Goal: Task Accomplishment & Management: Complete application form

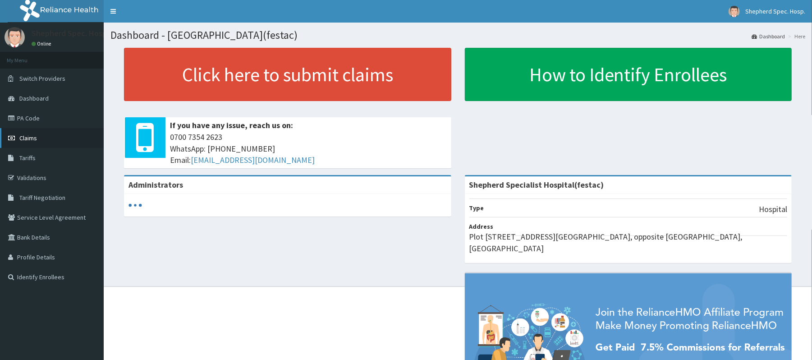
click at [50, 133] on link "Claims" at bounding box center [52, 138] width 104 height 20
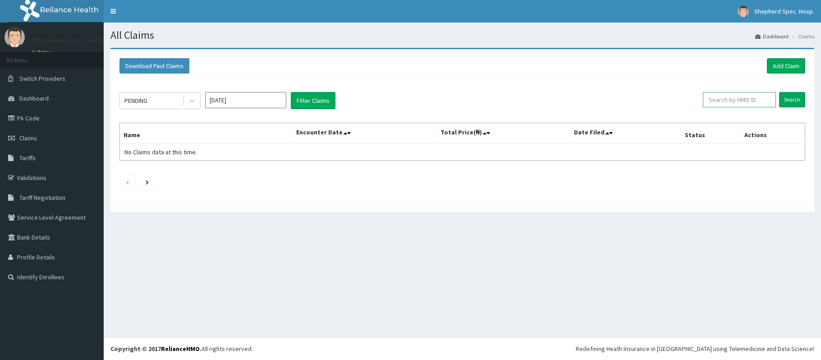
click at [716, 103] on input "text" at bounding box center [739, 99] width 73 height 15
paste input "DFD/10093/A"
type input "DFD/10093/A"
click at [810, 110] on div "PENDING Oct 2025 Filter Claims DFD/10093/A Search Name Encounter Date Total Pri…" at bounding box center [462, 138] width 695 height 120
click at [803, 105] on input "Search" at bounding box center [792, 99] width 26 height 15
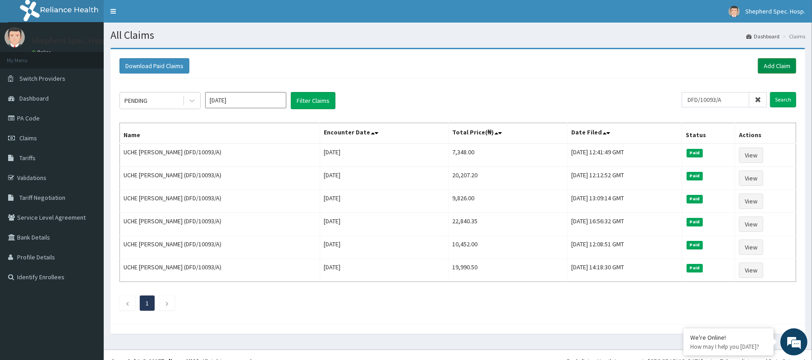
click at [787, 67] on link "Add Claim" at bounding box center [777, 65] width 38 height 15
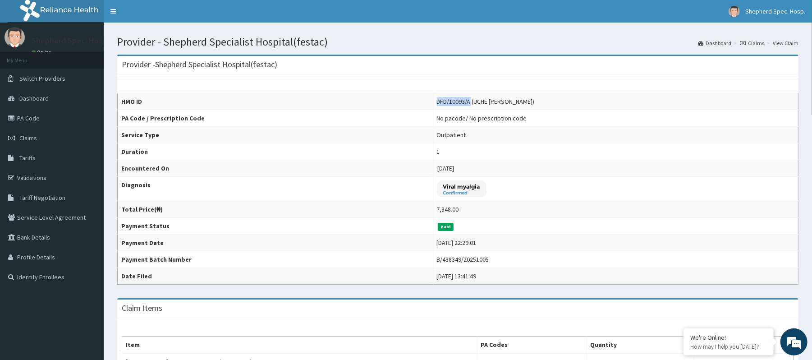
drag, startPoint x: 444, startPoint y: 98, endPoint x: 412, endPoint y: 101, distance: 32.6
click at [437, 101] on div "DFD/10093/A (UCHE EMMANUEL OKEKE)" at bounding box center [486, 101] width 98 height 9
copy div "DFD/10093/A"
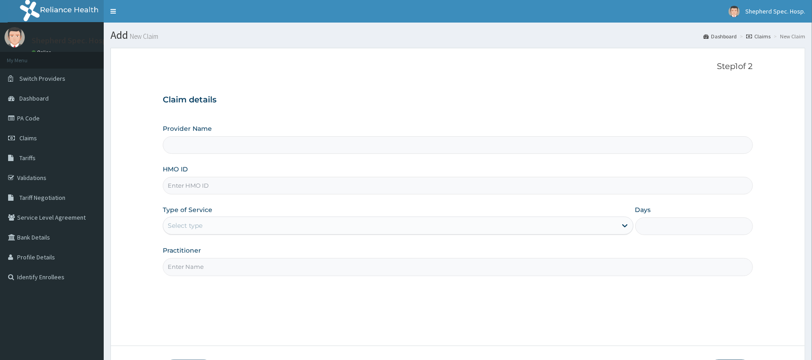
drag, startPoint x: 0, startPoint y: 0, endPoint x: 299, endPoint y: 184, distance: 351.3
click at [299, 184] on input "HMO ID" at bounding box center [458, 186] width 590 height 18
paste input "DFD/10093/A"
type input "DFD/10093/A"
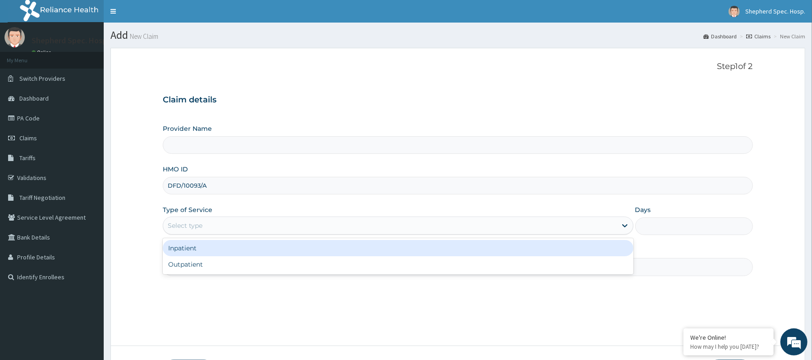
click at [192, 231] on div "Select type" at bounding box center [389, 225] width 453 height 14
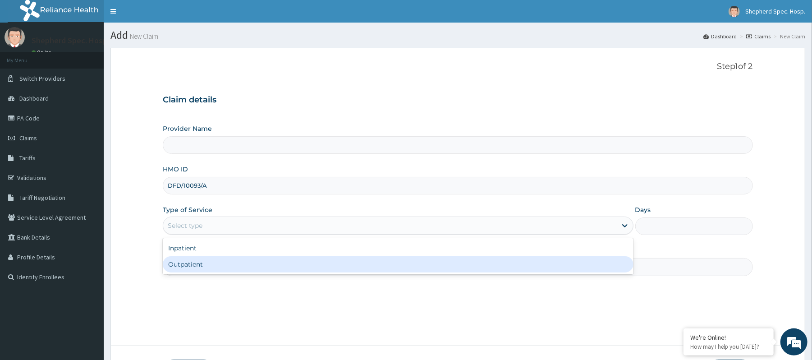
click at [191, 264] on div "Outpatient" at bounding box center [398, 264] width 470 height 16
type input "1"
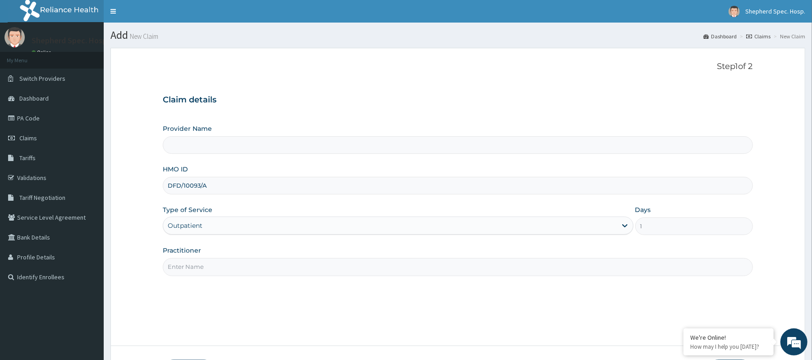
click at [191, 264] on input "Practitioner" at bounding box center [458, 267] width 590 height 18
type input "Shepherd Specialist Hospital(festac)"
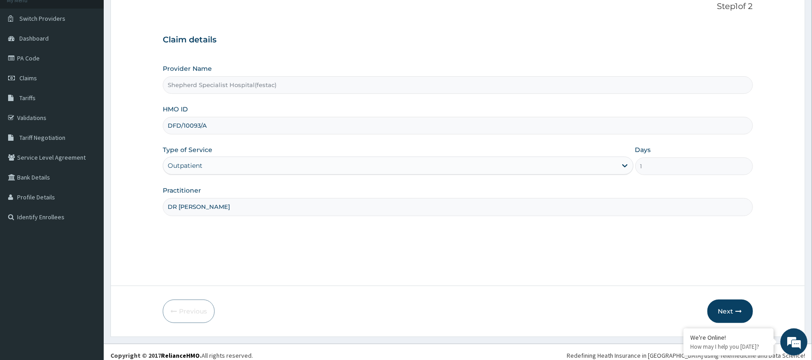
scroll to position [67, 0]
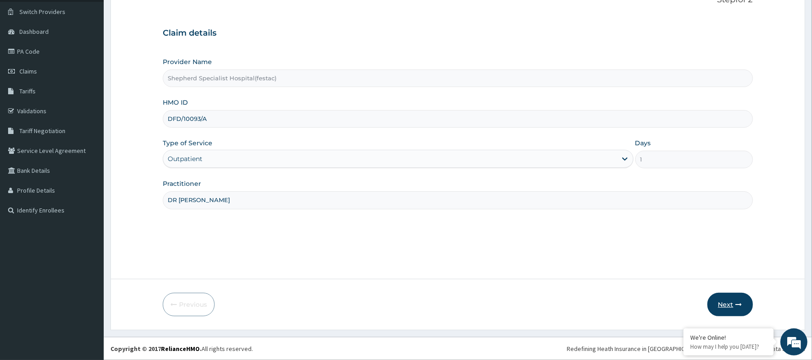
type input "DR CHRIS"
click at [729, 305] on button "Next" at bounding box center [730, 304] width 46 height 23
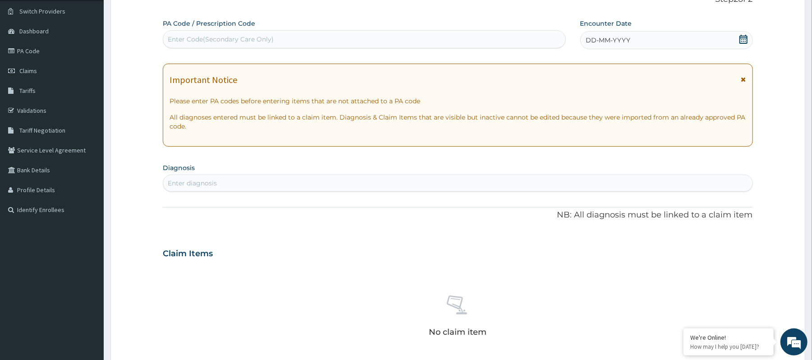
click at [746, 40] on icon at bounding box center [743, 39] width 8 height 9
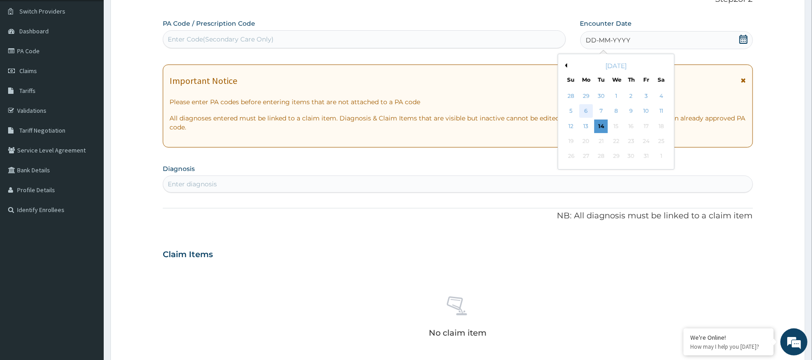
click at [583, 109] on div "6" at bounding box center [586, 112] width 14 height 14
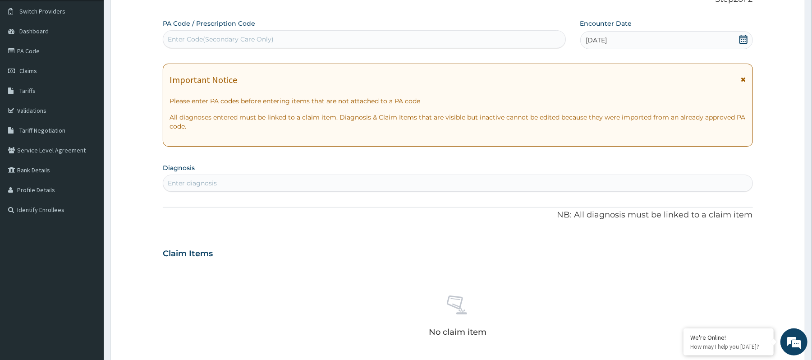
drag, startPoint x: 404, startPoint y: 211, endPoint x: 406, endPoint y: 197, distance: 14.1
click at [404, 210] on p "NB: All diagnosis must be linked to a claim item" at bounding box center [458, 215] width 590 height 12
click at [409, 188] on div "Enter diagnosis" at bounding box center [457, 183] width 589 height 14
type input "HEADACH"
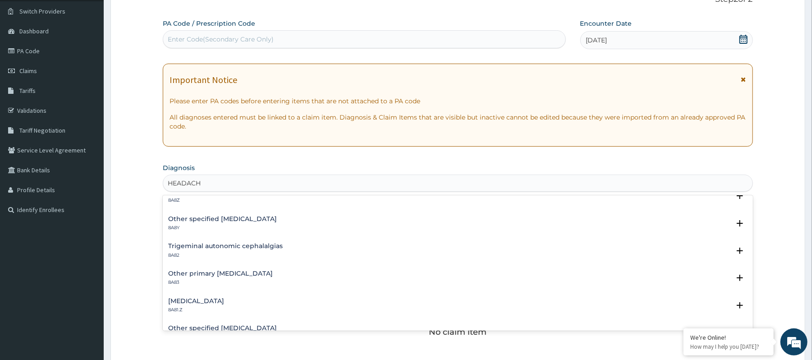
scroll to position [60, 0]
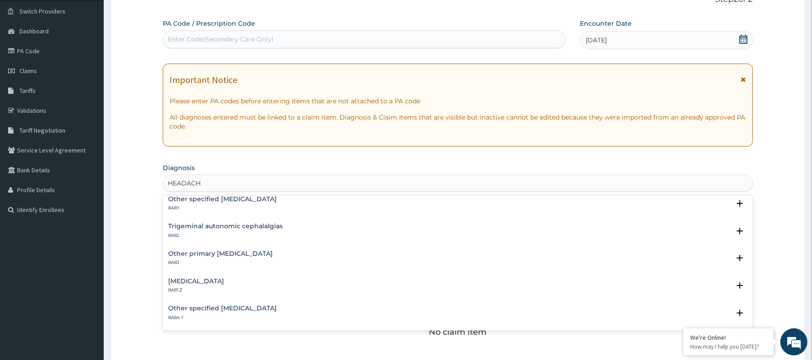
click at [224, 280] on h4 "Tension-type headache, unspecified" at bounding box center [196, 281] width 56 height 7
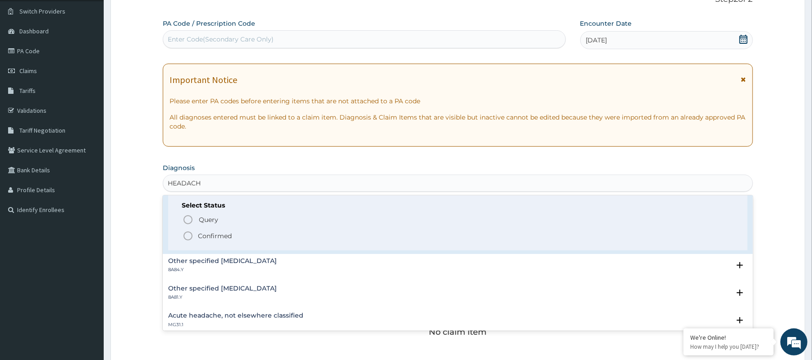
scroll to position [180, 0]
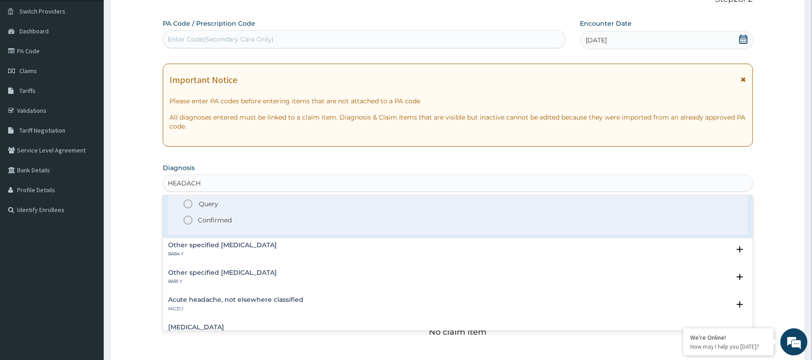
click at [204, 224] on p "Confirmed" at bounding box center [215, 219] width 34 height 9
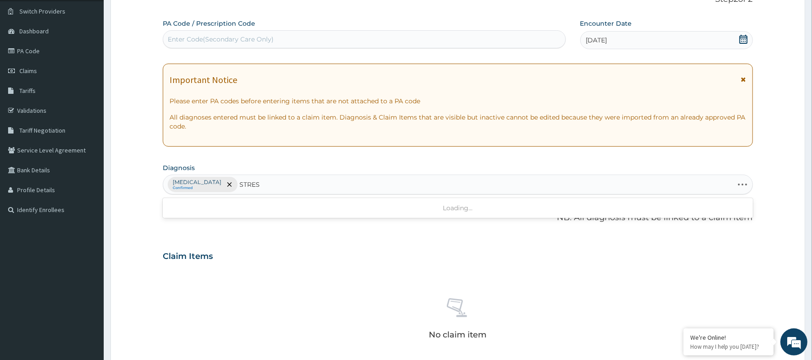
type input "STRESS"
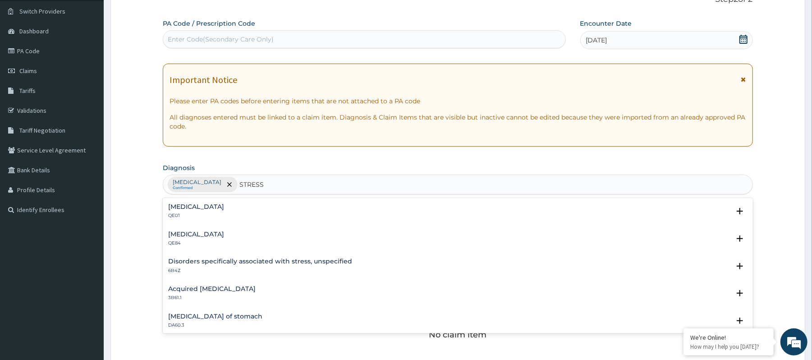
click at [237, 202] on div "Stress, not elsewhere classified QE01 Select Status Query Query covers suspecte…" at bounding box center [458, 213] width 590 height 27
click at [224, 209] on h4 "Stress, not elsewhere classified" at bounding box center [196, 206] width 56 height 7
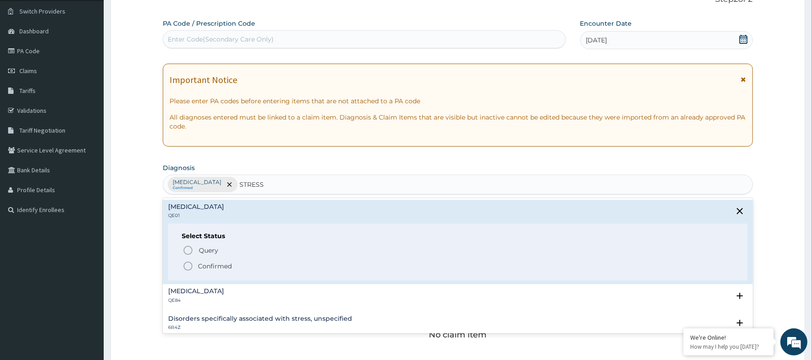
click at [213, 269] on p "Confirmed" at bounding box center [215, 265] width 34 height 9
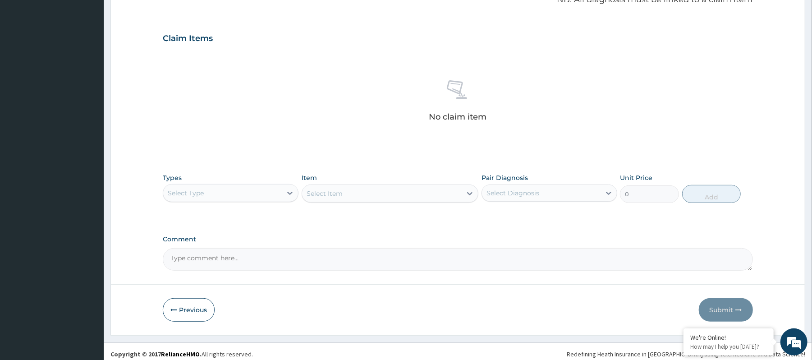
scroll to position [291, 0]
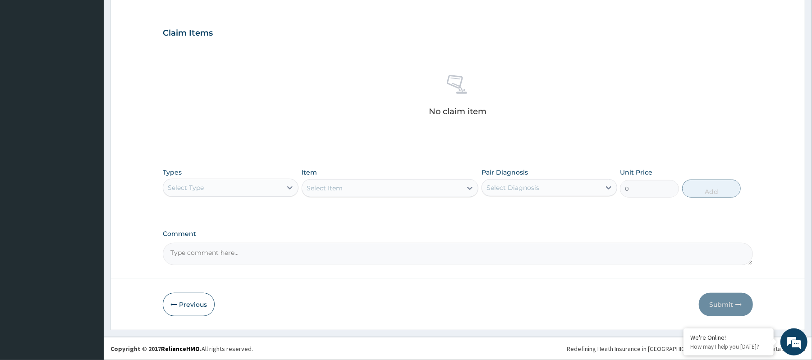
click at [229, 194] on div "Select Type" at bounding box center [222, 187] width 119 height 14
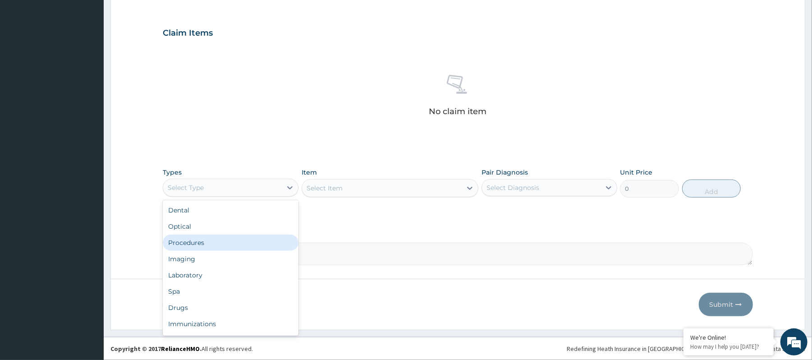
click at [228, 244] on div "Procedures" at bounding box center [231, 242] width 136 height 16
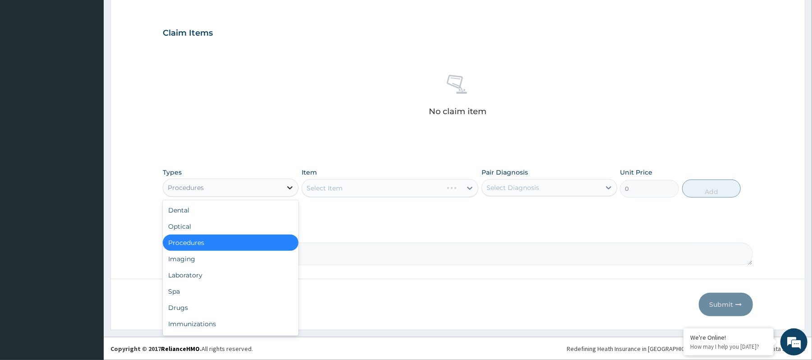
click at [294, 190] on div at bounding box center [290, 187] width 16 height 16
click at [188, 307] on div "Drugs" at bounding box center [231, 307] width 136 height 16
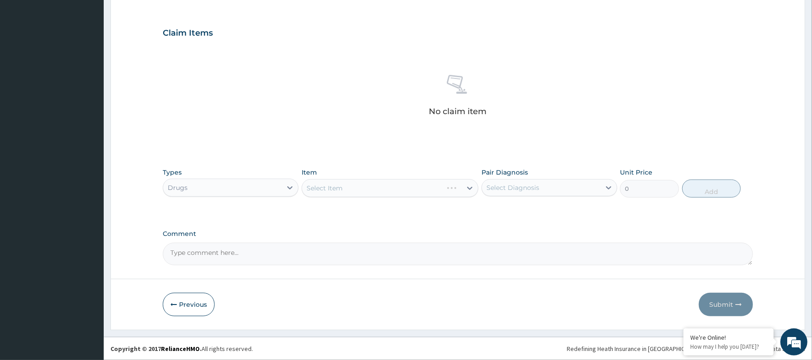
click at [363, 181] on div "Select Item" at bounding box center [390, 188] width 177 height 18
click at [363, 186] on div "Select Item" at bounding box center [390, 188] width 177 height 18
click at [363, 187] on div "Select Item" at bounding box center [382, 188] width 160 height 14
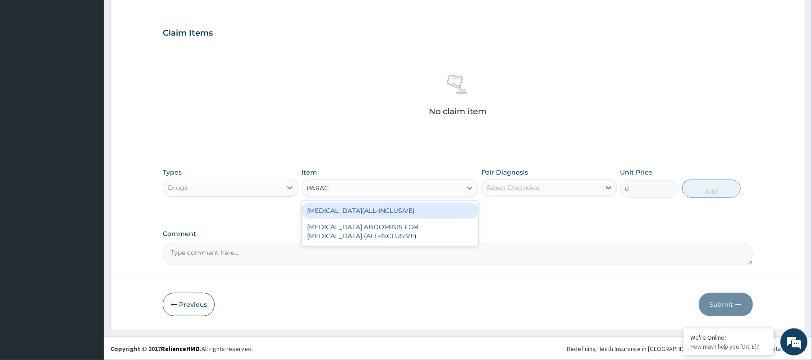
type input "PARA"
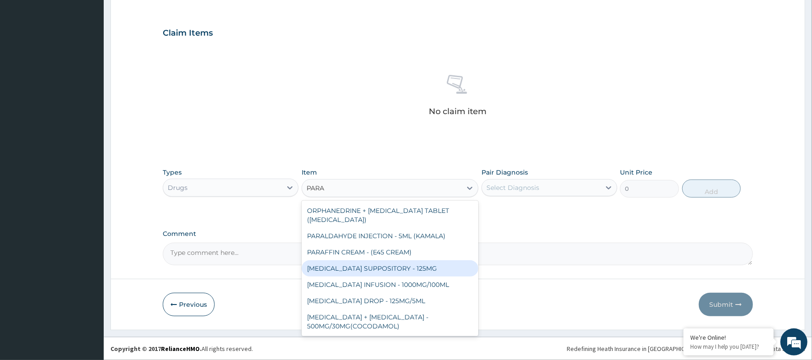
scroll to position [60, 0]
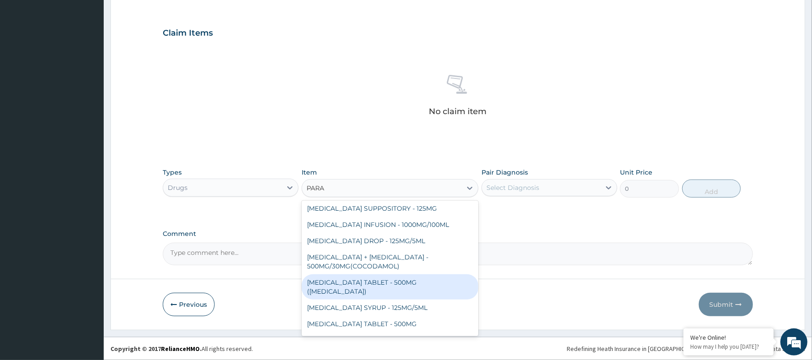
click at [388, 284] on div "PARACETAMOL TABLET - 500MG (PANADOL)" at bounding box center [390, 286] width 177 height 25
type input "48"
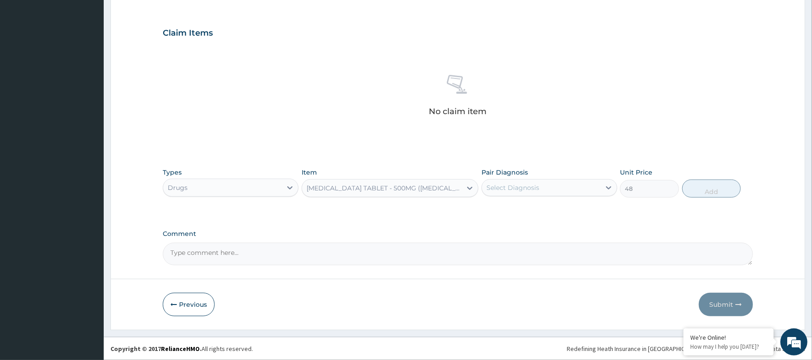
click at [449, 193] on div "PARACETAMOL TABLET - 500MG (PANADOL)" at bounding box center [382, 188] width 160 height 14
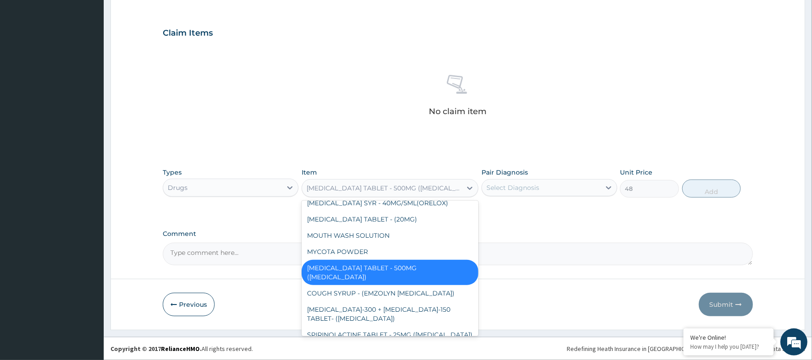
scroll to position [8125, 0]
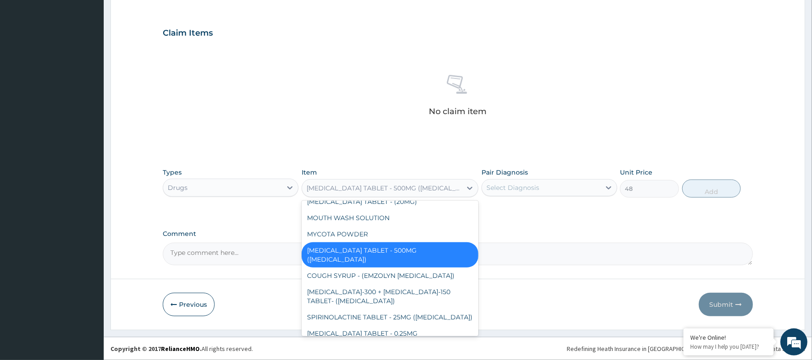
click at [389, 189] on div "PARACETAMOL TABLET - 500MG (PANADOL)" at bounding box center [385, 187] width 156 height 9
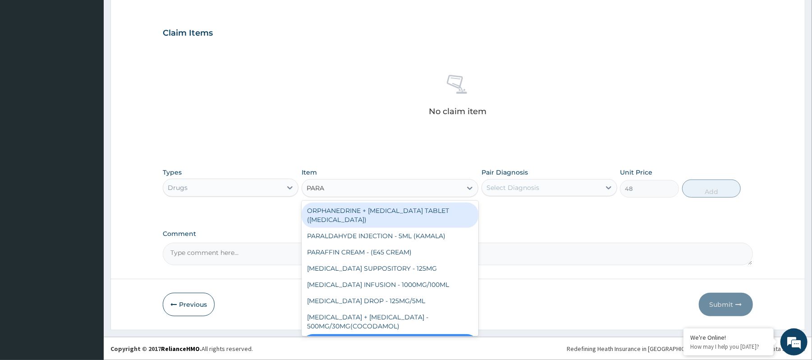
type input "PARAC"
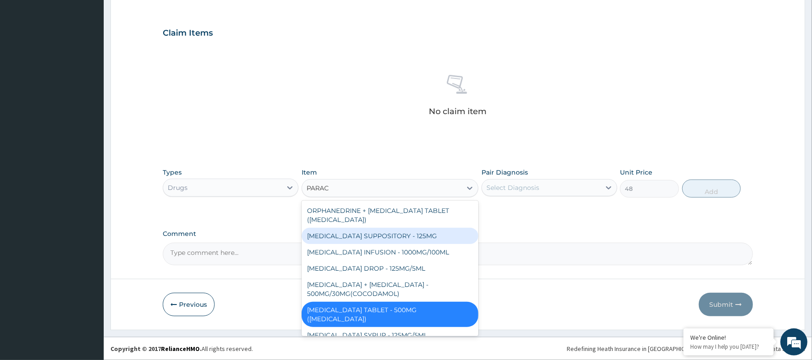
scroll to position [32, 0]
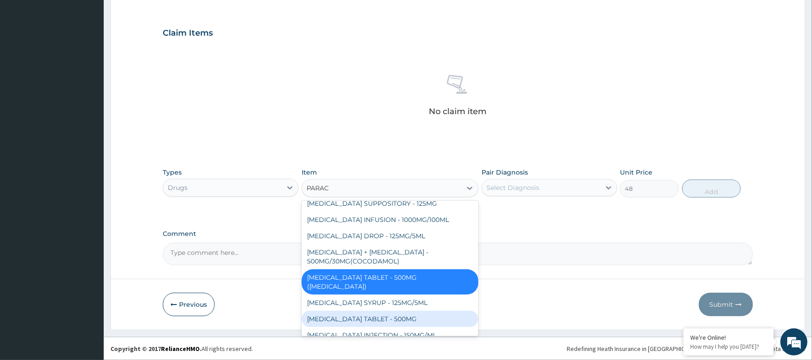
click at [393, 314] on div "PARACETAMOL TABLET - 500MG" at bounding box center [390, 319] width 177 height 16
type input "38.400000000000006"
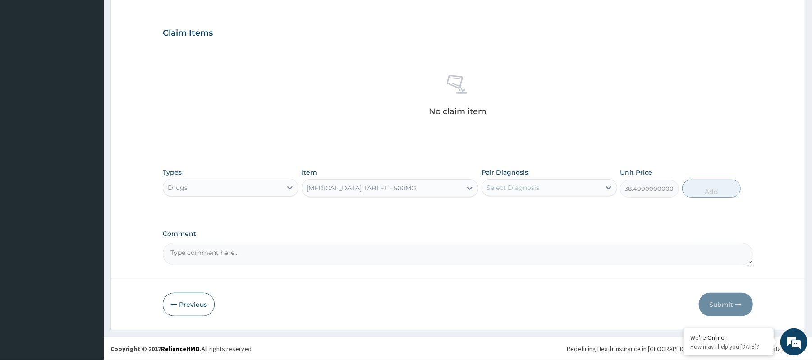
click at [530, 206] on div "Types Drugs Item option PARACETAMOL TABLET - 500MG, selected. Select is focused…" at bounding box center [458, 189] width 590 height 52
click at [542, 188] on div "Select Diagnosis" at bounding box center [541, 187] width 119 height 14
click at [533, 214] on div "Tension-type headache, unspecified" at bounding box center [549, 210] width 136 height 18
checkbox input "true"
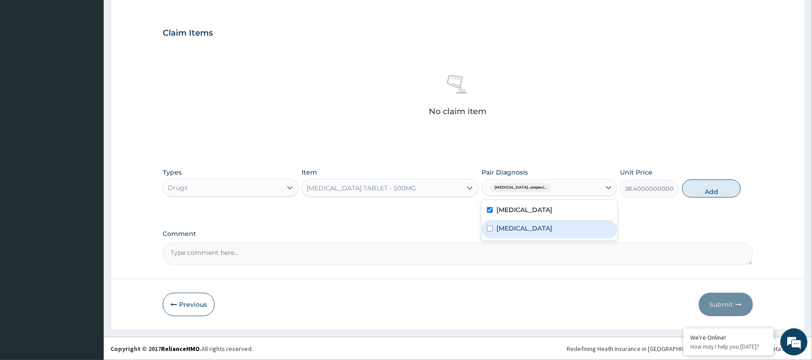
click at [531, 224] on label "Stress, not elsewhere classified" at bounding box center [524, 228] width 56 height 9
checkbox input "true"
click at [701, 192] on button "Add" at bounding box center [711, 188] width 59 height 18
type input "0"
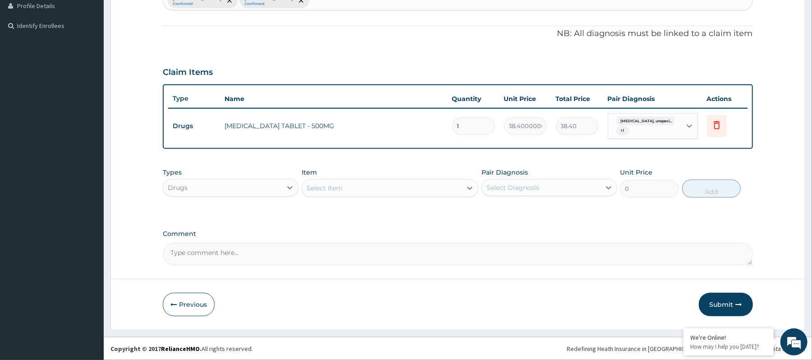
scroll to position [252, 0]
type input "18"
type input "691.20"
type input "18"
click at [419, 179] on div "Select Item" at bounding box center [390, 188] width 177 height 18
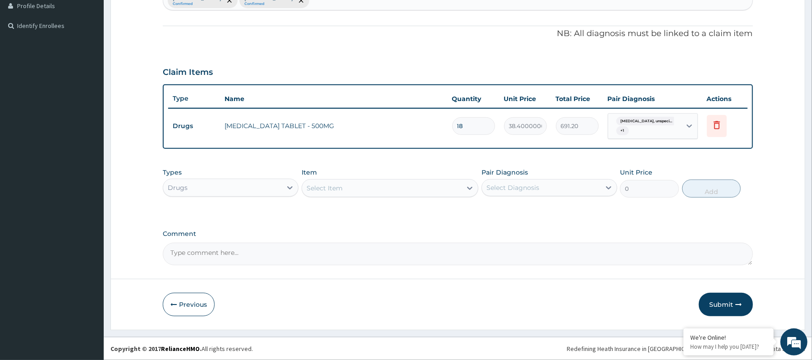
click at [414, 188] on div "Select Item" at bounding box center [382, 188] width 160 height 14
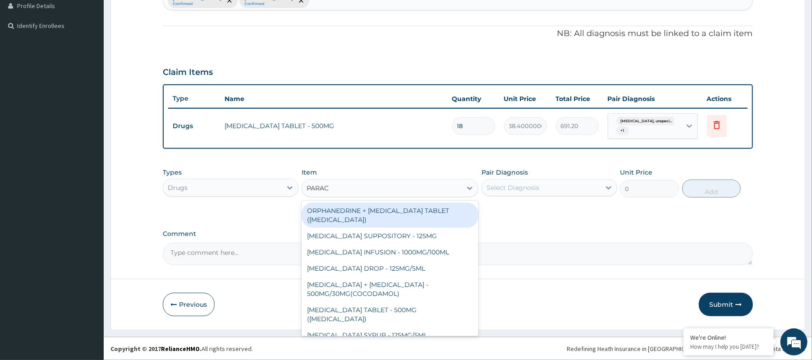
type input "PARACE"
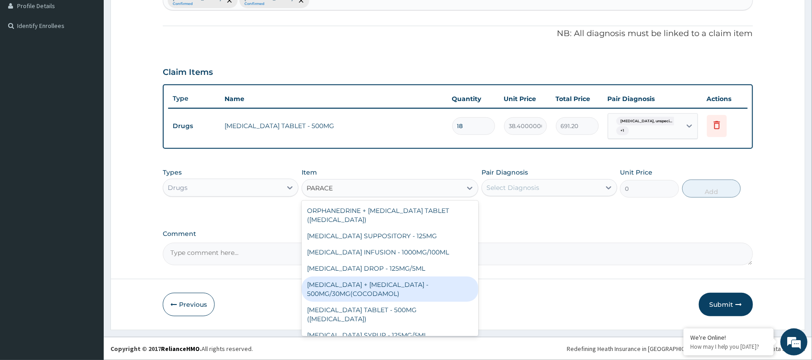
scroll to position [32, 0]
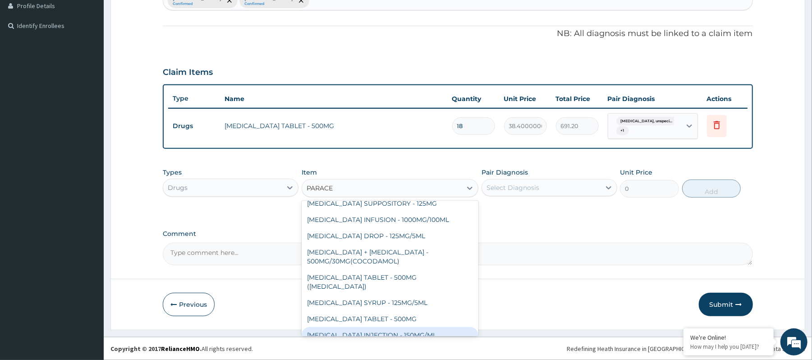
click at [404, 327] on div "PARACETAMOL INJECTION - 150MG/ML" at bounding box center [390, 335] width 177 height 16
type input "640"
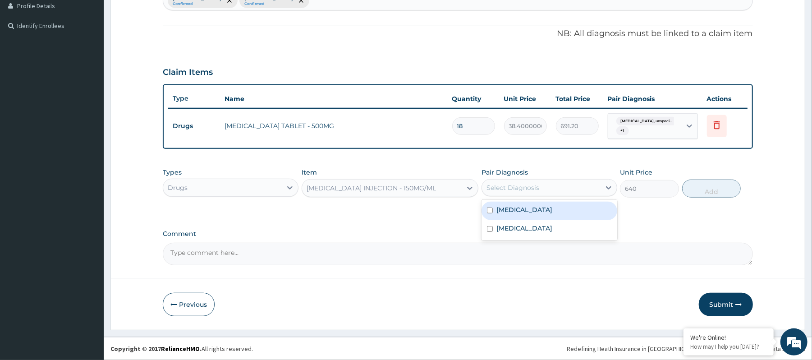
click at [509, 188] on div "Select Diagnosis" at bounding box center [512, 187] width 53 height 9
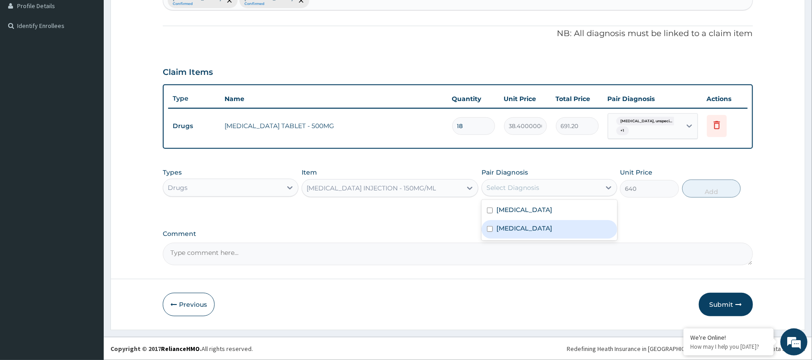
click at [506, 224] on label "Stress, not elsewhere classified" at bounding box center [524, 228] width 56 height 9
checkbox input "true"
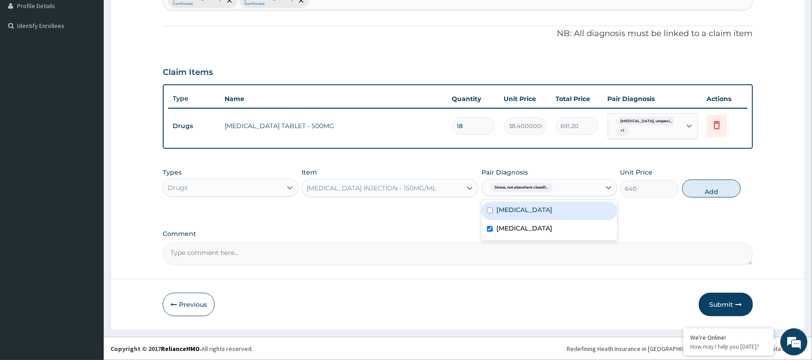
click at [507, 215] on div "Tension-type headache, unspecified" at bounding box center [549, 210] width 136 height 18
checkbox input "true"
click at [545, 225] on label "Stress, not elsewhere classified" at bounding box center [524, 228] width 56 height 9
checkbox input "false"
click at [703, 195] on button "Add" at bounding box center [711, 188] width 59 height 18
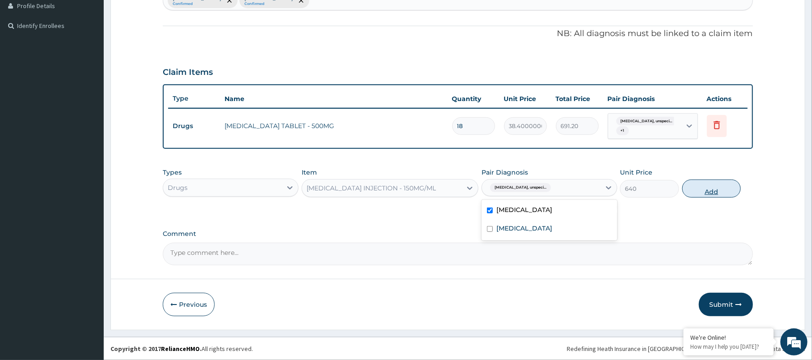
type input "0"
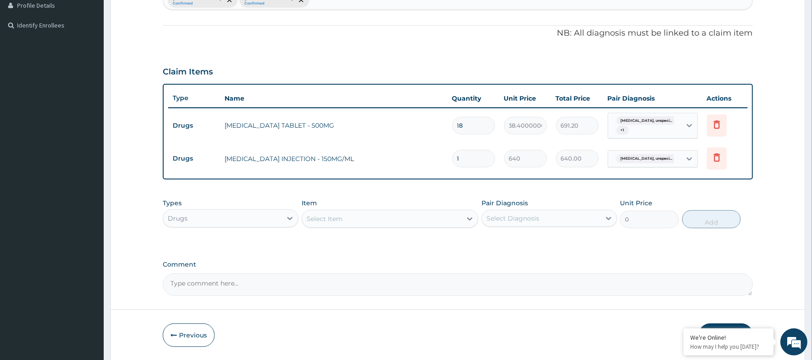
click at [483, 159] on input "1" at bounding box center [473, 159] width 43 height 18
drag, startPoint x: 484, startPoint y: 157, endPoint x: 451, endPoint y: 157, distance: 32.9
click at [451, 157] on td "1" at bounding box center [474, 158] width 52 height 27
type input "4"
type input "2560.00"
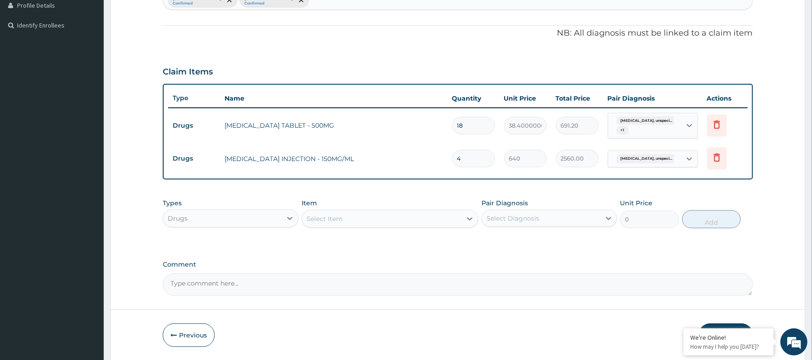
click at [461, 158] on input "4" at bounding box center [473, 159] width 43 height 18
type input "0.00"
type input "2"
type input "1280.00"
type input "2"
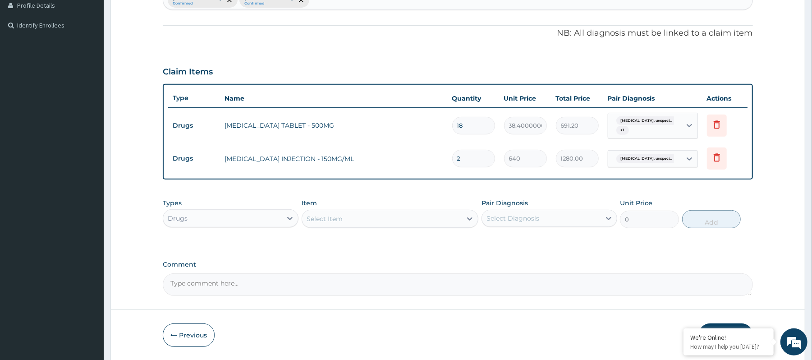
click at [469, 183] on div "PA Code / Prescription Code Enter Code(Secondary Care Only) Encounter Date 06-1…" at bounding box center [458, 65] width 590 height 461
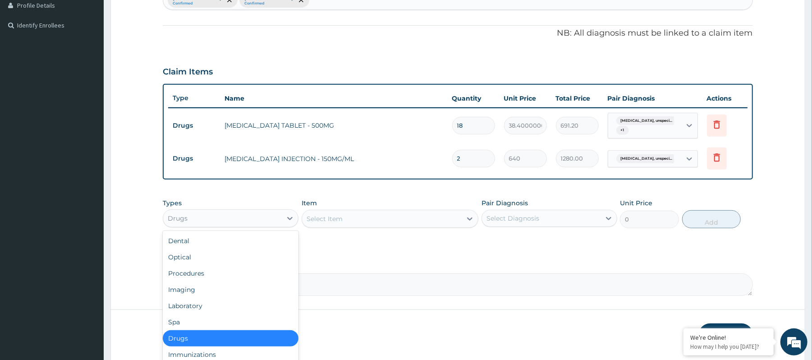
click at [278, 222] on div "Drugs" at bounding box center [222, 218] width 119 height 14
click at [230, 272] on div "Procedures" at bounding box center [231, 273] width 136 height 16
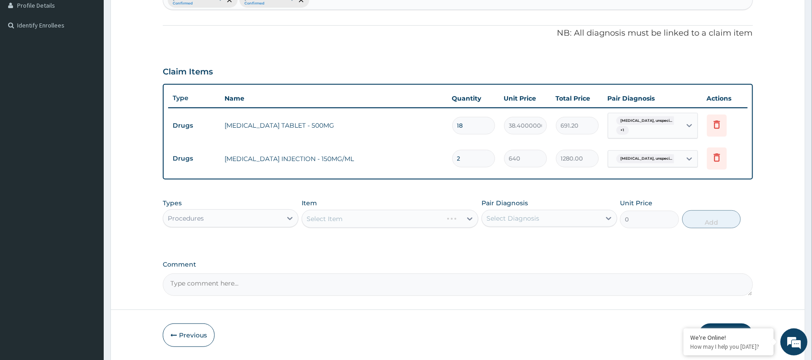
drag, startPoint x: 310, startPoint y: 229, endPoint x: 336, endPoint y: 215, distance: 29.9
click at [311, 229] on div "Types option Procedures, selected. Select is focused ,type to refine list, pres…" at bounding box center [458, 213] width 590 height 39
click at [341, 213] on div "Select Item" at bounding box center [390, 219] width 177 height 18
click at [342, 215] on div "Select Item" at bounding box center [390, 219] width 177 height 18
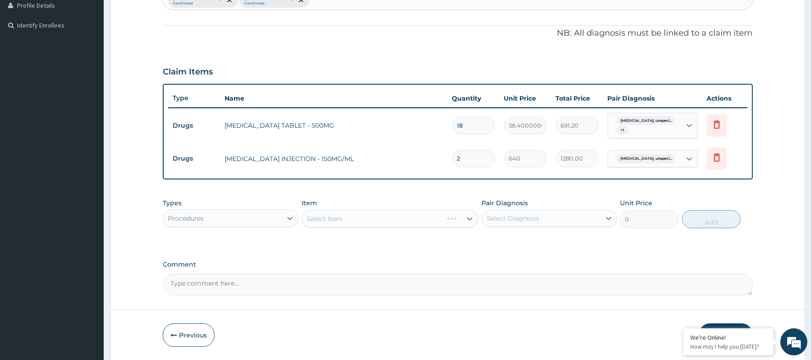
click at [343, 217] on div "Select Item" at bounding box center [390, 219] width 177 height 18
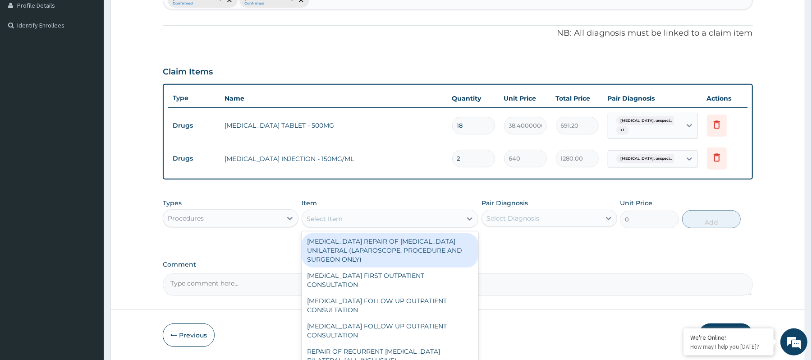
click at [343, 217] on div "Select Item" at bounding box center [382, 218] width 160 height 14
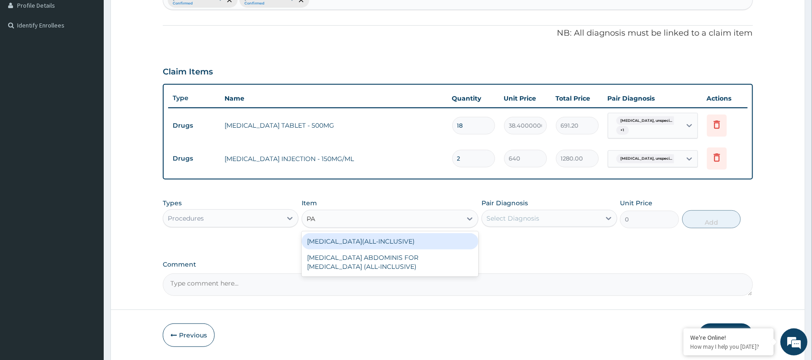
type input "P"
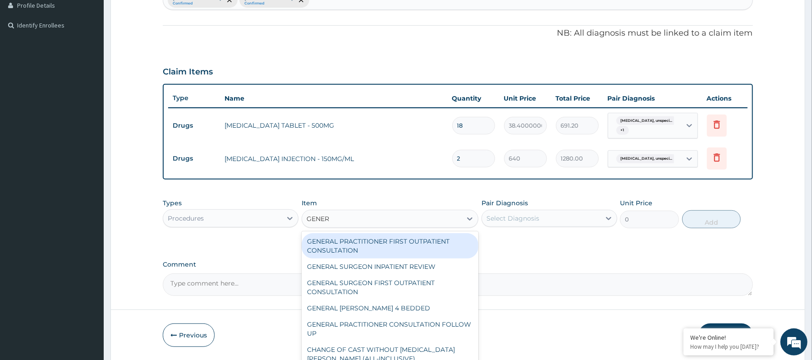
type input "GENERA"
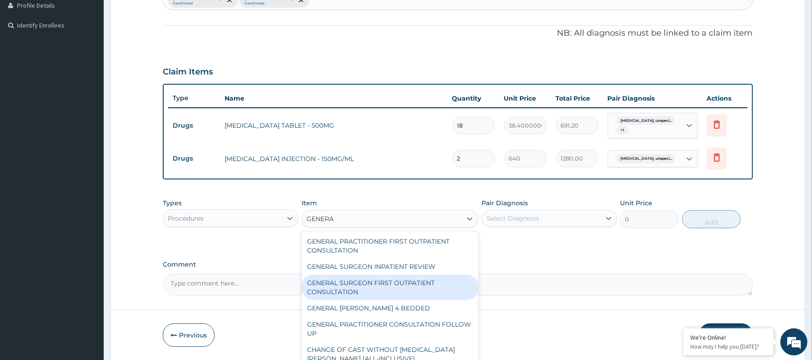
scroll to position [60, 0]
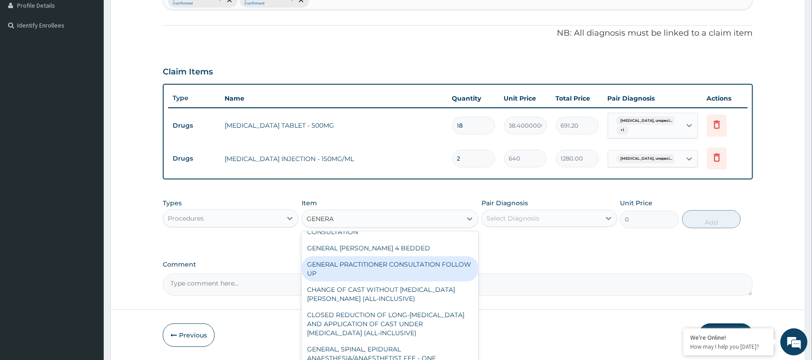
click at [383, 277] on div "GENERAL PRACTITIONER CONSULTATION FOLLOW UP" at bounding box center [390, 268] width 177 height 25
type input "2250"
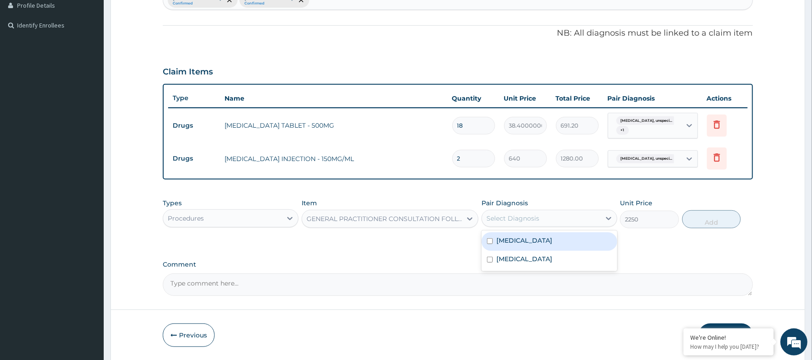
click at [523, 215] on div "Select Diagnosis" at bounding box center [512, 218] width 53 height 9
click at [523, 236] on label "Tension-type headache, unspecified" at bounding box center [524, 240] width 56 height 9
checkbox input "true"
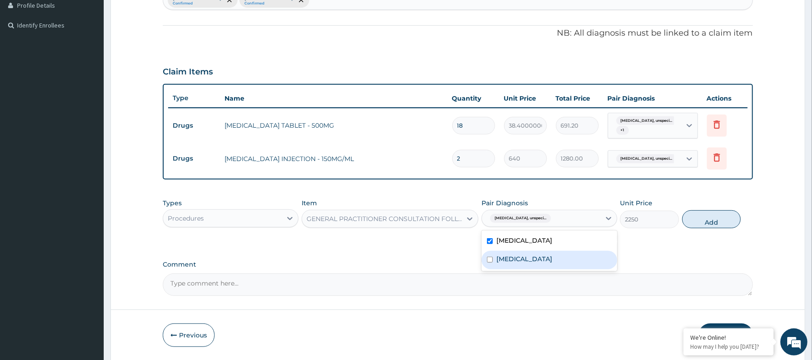
drag, startPoint x: 548, startPoint y: 267, endPoint x: 590, endPoint y: 258, distance: 42.4
click at [549, 267] on div "Stress, not elsewhere classified" at bounding box center [549, 260] width 136 height 18
checkbox input "true"
click at [705, 219] on button "Add" at bounding box center [711, 219] width 59 height 18
type input "0"
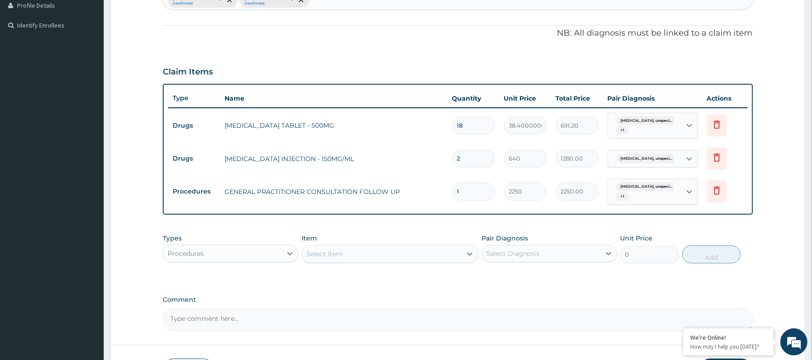
click at [652, 131] on div "Tension-type headache, unspeci... + 1" at bounding box center [643, 126] width 61 height 22
click at [612, 181] on div "Stress, not elsewhere classified" at bounding box center [664, 172] width 113 height 18
checkbox input "false"
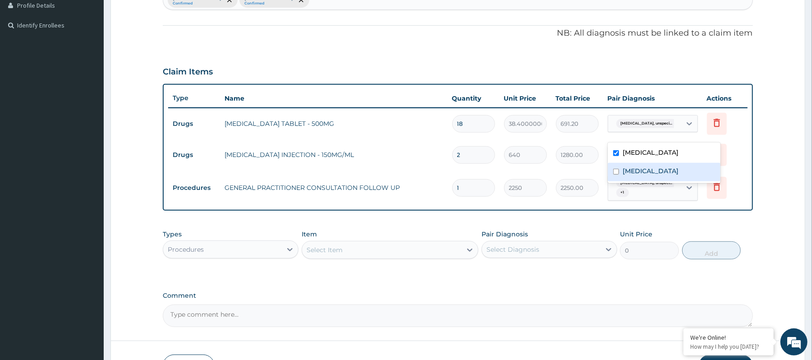
scroll to position [312, 0]
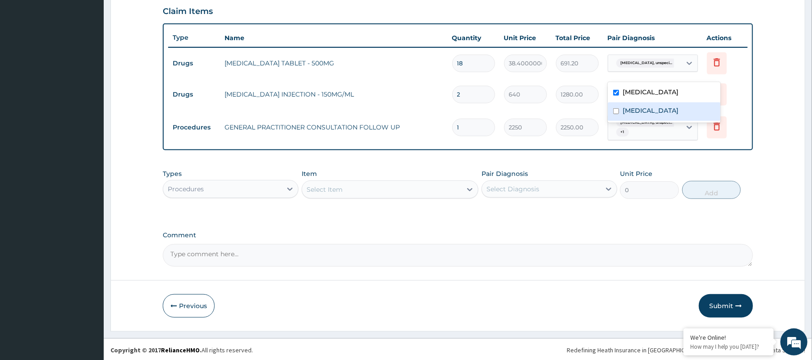
click at [642, 241] on div "Comment" at bounding box center [458, 248] width 590 height 35
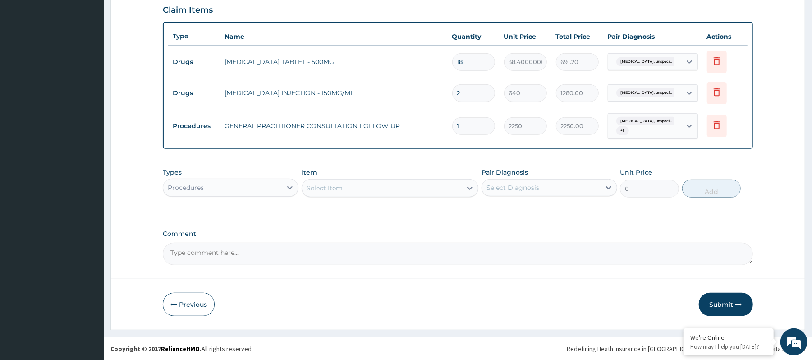
click at [721, 298] on button "Submit" at bounding box center [726, 304] width 54 height 23
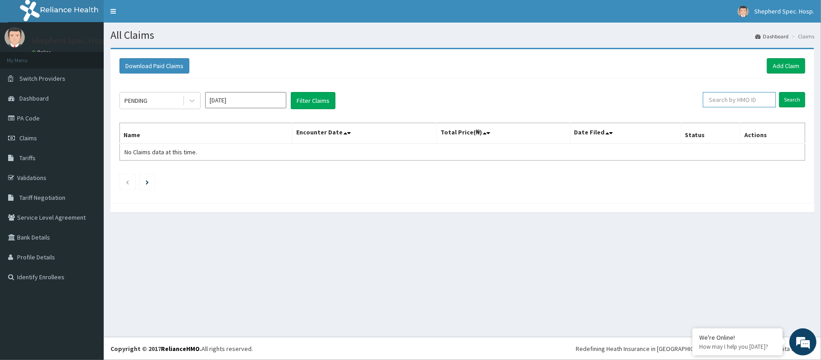
click at [729, 102] on input "text" at bounding box center [739, 99] width 73 height 15
paste input "BED/10011/B"
type input "BED/10011/B"
click at [792, 97] on input "Search" at bounding box center [792, 99] width 26 height 15
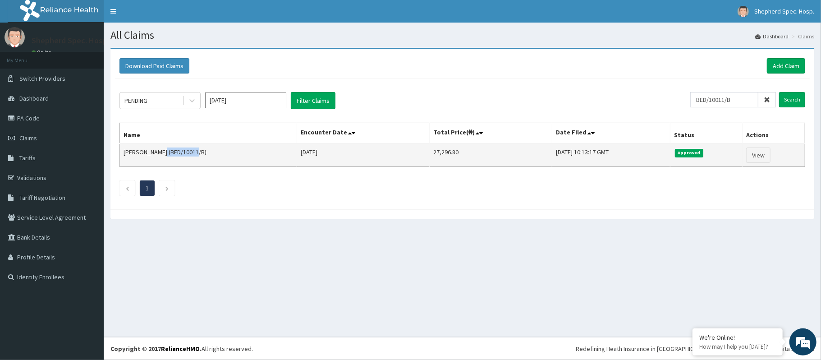
drag, startPoint x: 192, startPoint y: 151, endPoint x: 159, endPoint y: 150, distance: 32.5
click at [159, 150] on td "[PERSON_NAME] (BED/10011/B)" at bounding box center [208, 154] width 177 height 23
copy td "BED/10011/B"
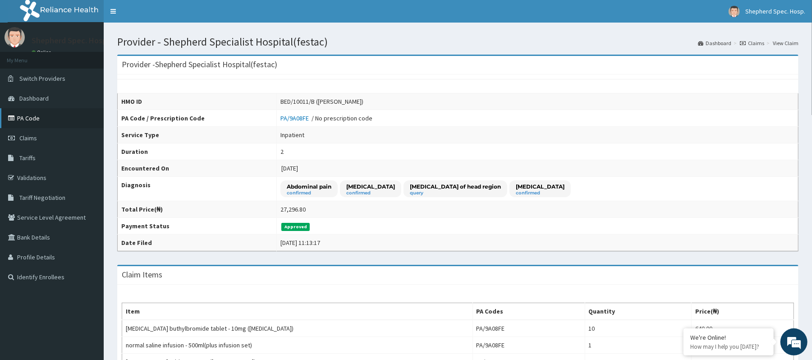
click at [29, 109] on link "PA Code" at bounding box center [52, 118] width 104 height 20
